Goal: Task Accomplishment & Management: Complete application form

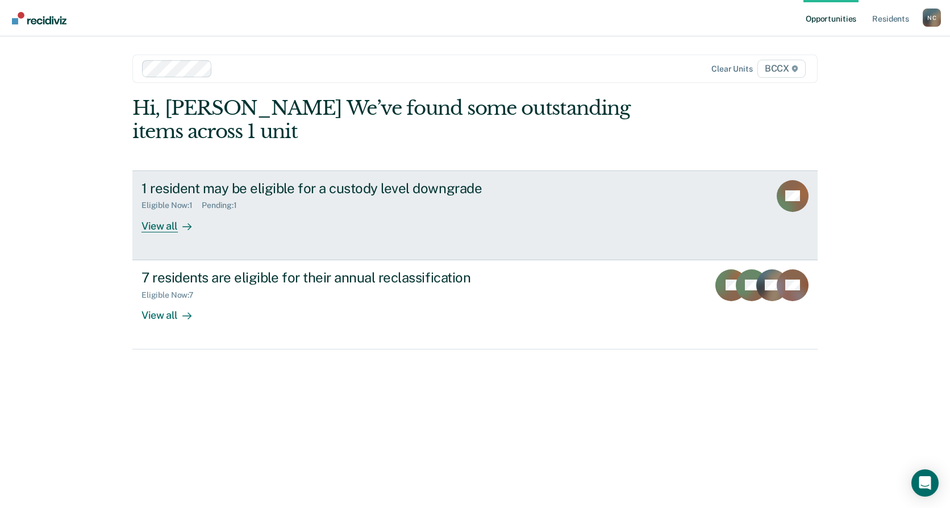
click at [243, 227] on div "1 resident may be eligible for a custody level downgrade Eligible Now : 1 Pendi…" at bounding box center [354, 206] width 426 height 52
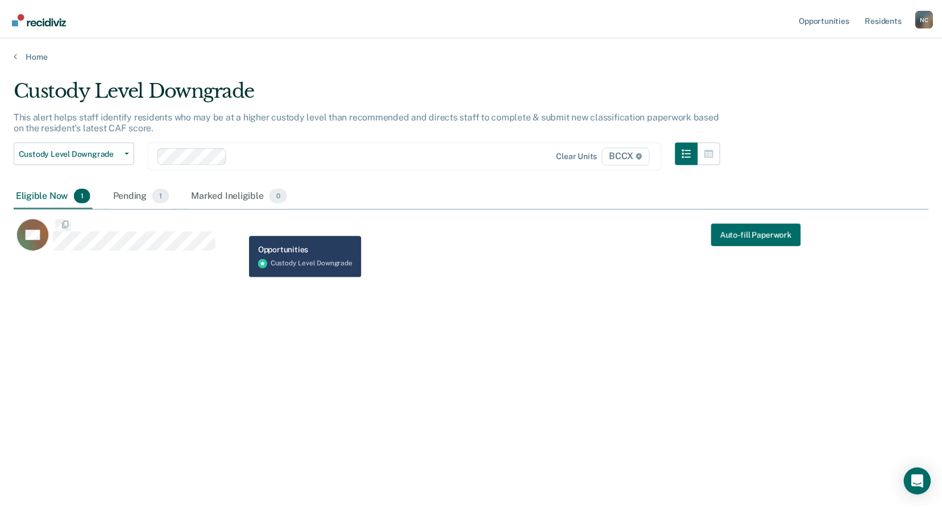
scroll to position [336, 914]
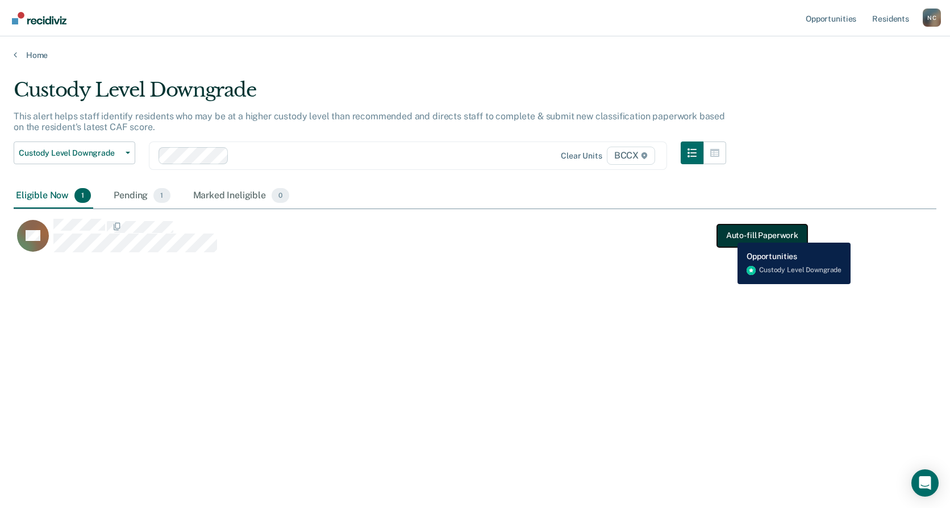
click at [729, 234] on button "Auto-fill Paperwork" at bounding box center [762, 235] width 90 height 23
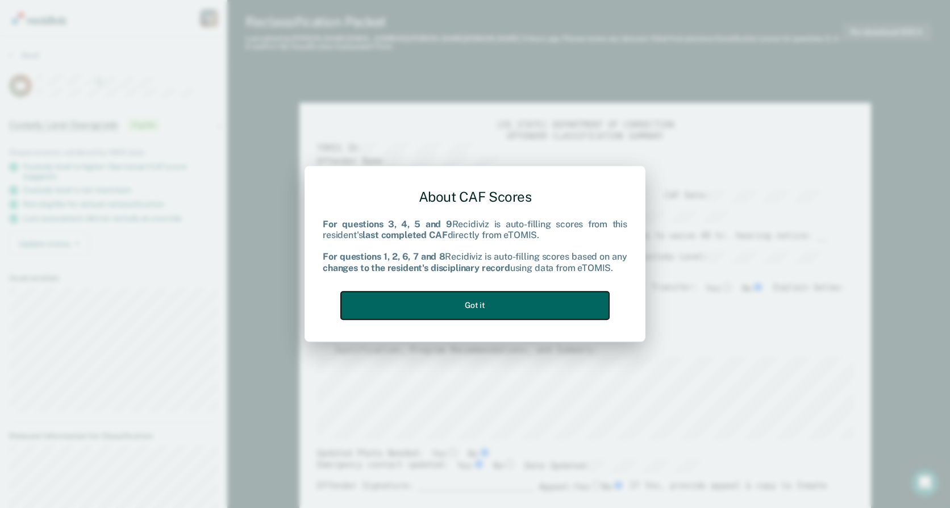
click at [526, 306] on button "Got it" at bounding box center [475, 306] width 268 height 28
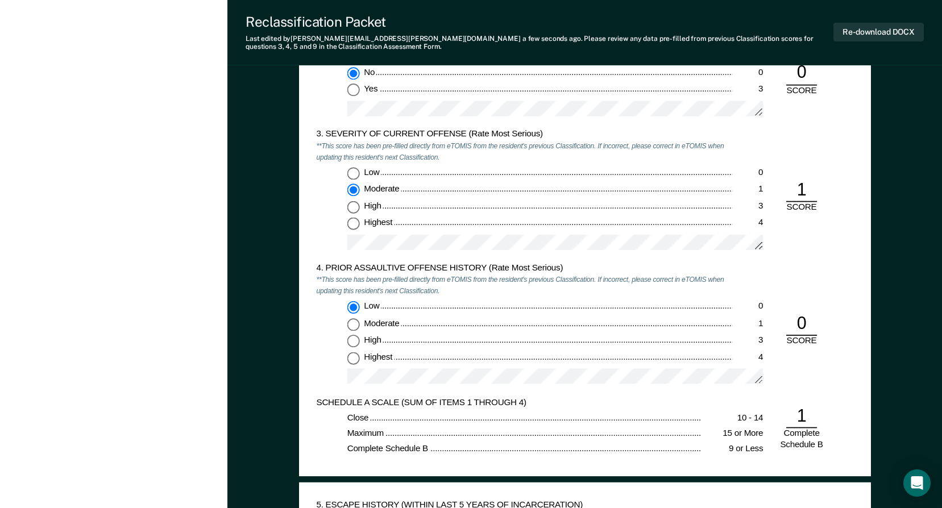
scroll to position [1080, 0]
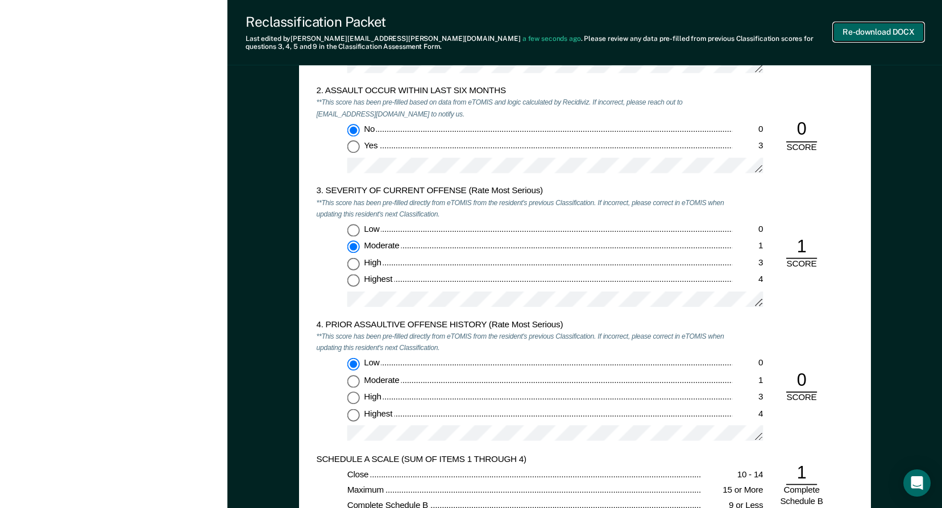
click at [888, 35] on button "Re-download DOCX" at bounding box center [878, 32] width 90 height 19
type textarea "x"
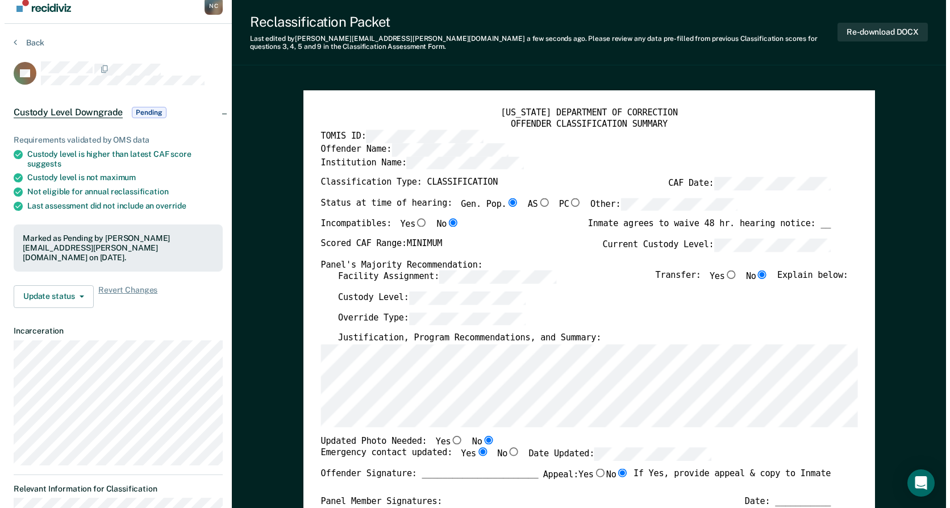
scroll to position [0, 0]
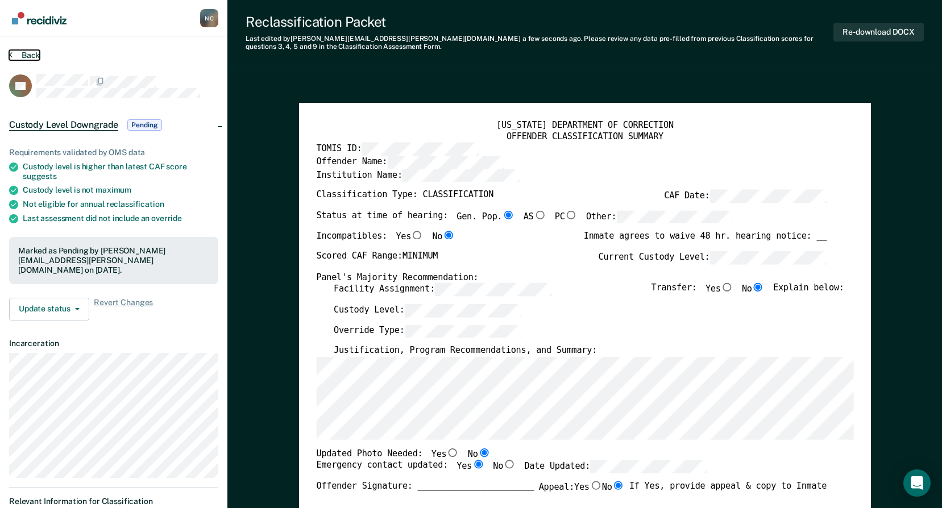
click at [32, 51] on button "Back" at bounding box center [24, 55] width 31 height 10
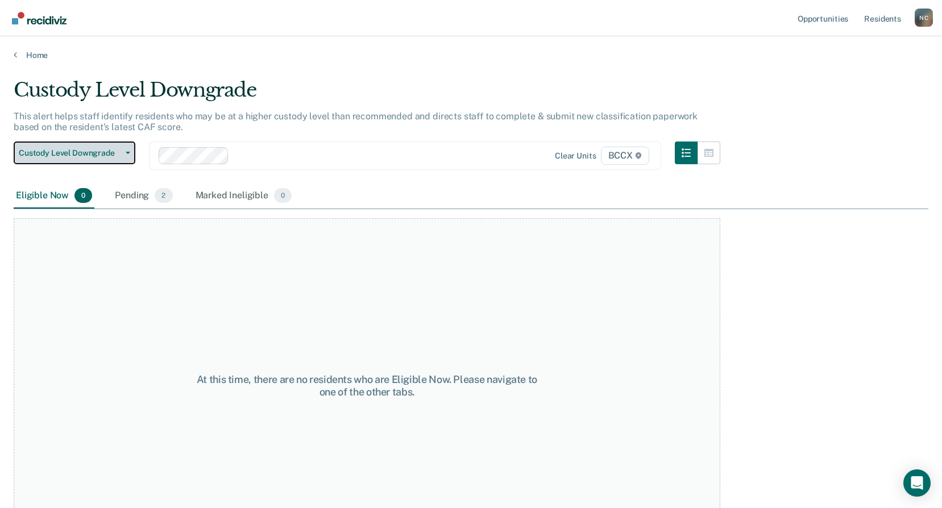
click at [94, 145] on button "Custody Level Downgrade" at bounding box center [75, 152] width 122 height 23
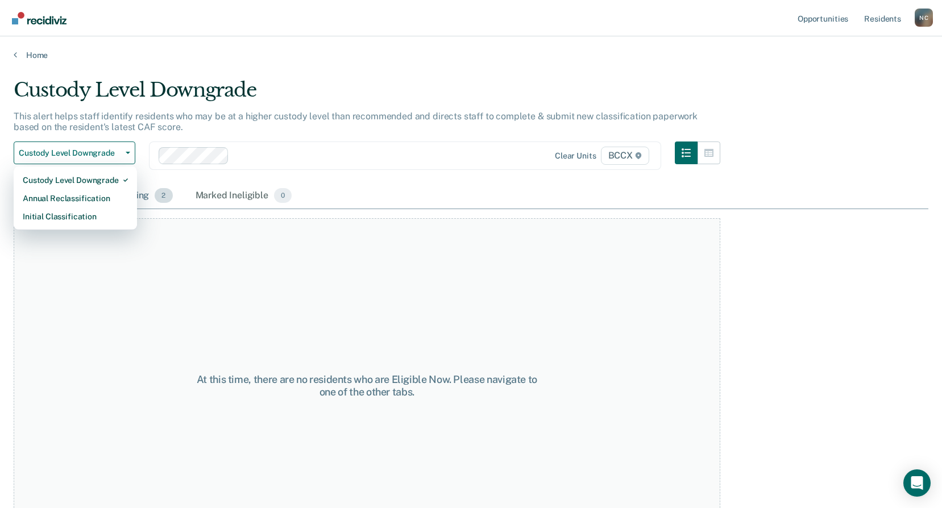
click at [153, 193] on div "Pending 2" at bounding box center [144, 196] width 62 height 25
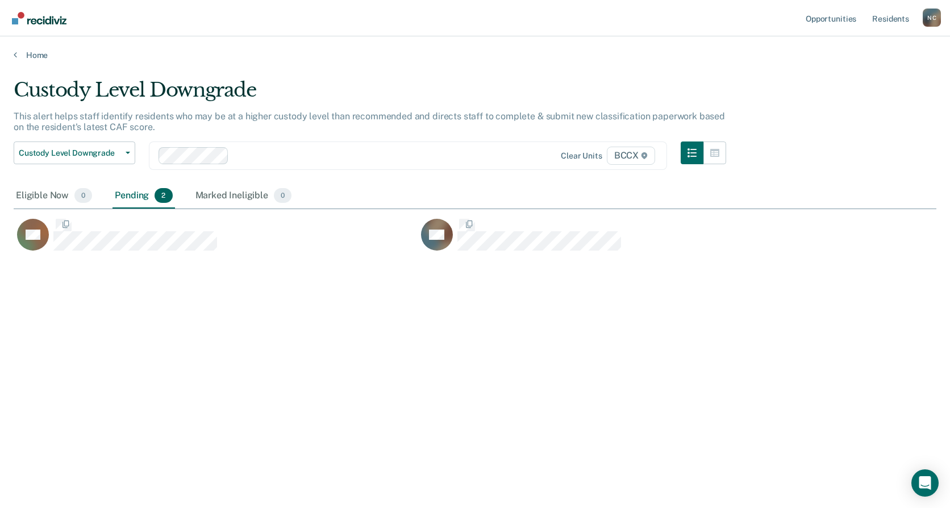
scroll to position [336, 914]
click at [95, 153] on span "Custody Level Downgrade" at bounding box center [70, 153] width 102 height 10
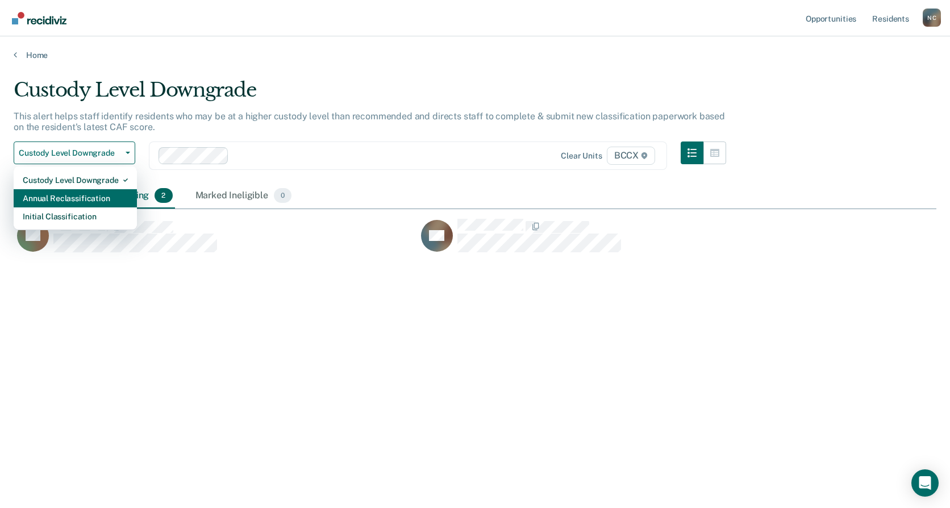
click at [97, 202] on div "Annual Reclassification" at bounding box center [75, 198] width 105 height 18
